Goal: Complete application form

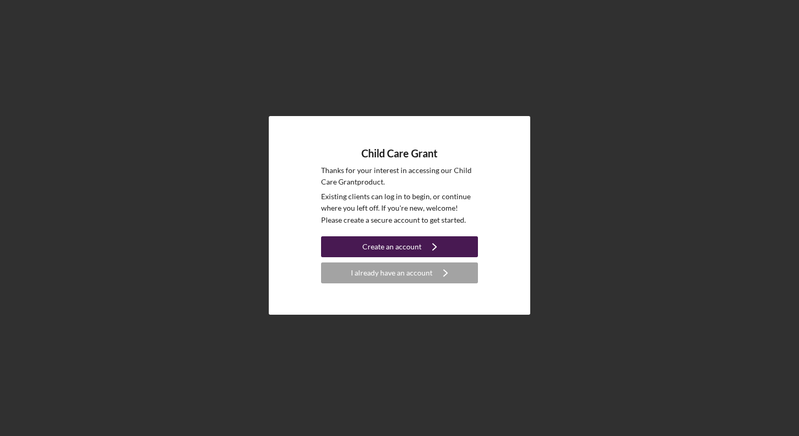
click at [387, 251] on div "Create an account" at bounding box center [392, 246] width 59 height 21
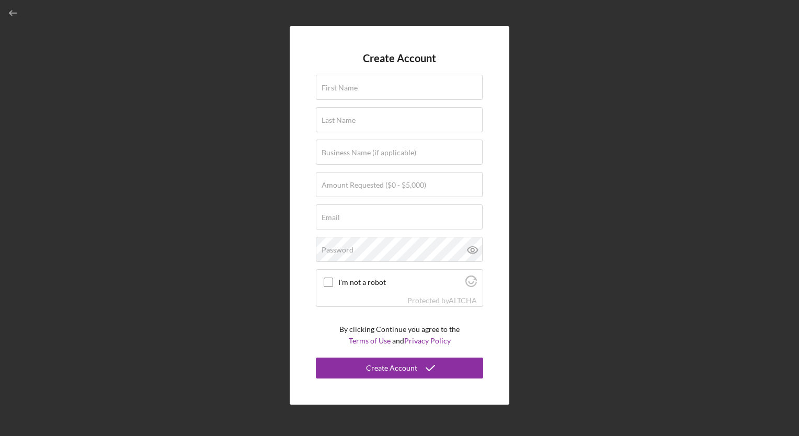
click at [758, 99] on div "Create Account First Name Last Name Business Name (if applicable) Amount Reques…" at bounding box center [399, 215] width 789 height 431
